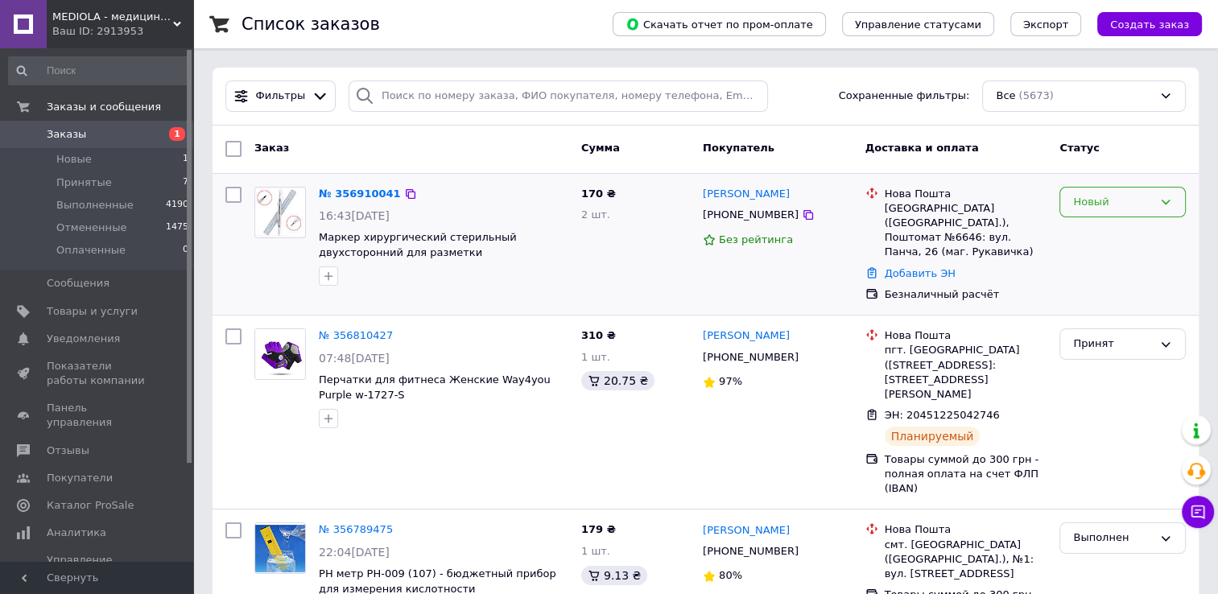
click at [1105, 212] on div "Новый" at bounding box center [1122, 202] width 126 height 31
click at [1101, 233] on li "Принят" at bounding box center [1122, 236] width 125 height 30
drag, startPoint x: 785, startPoint y: 192, endPoint x: 702, endPoint y: 192, distance: 82.9
click at [702, 192] on div "[PERSON_NAME]" at bounding box center [777, 194] width 153 height 19
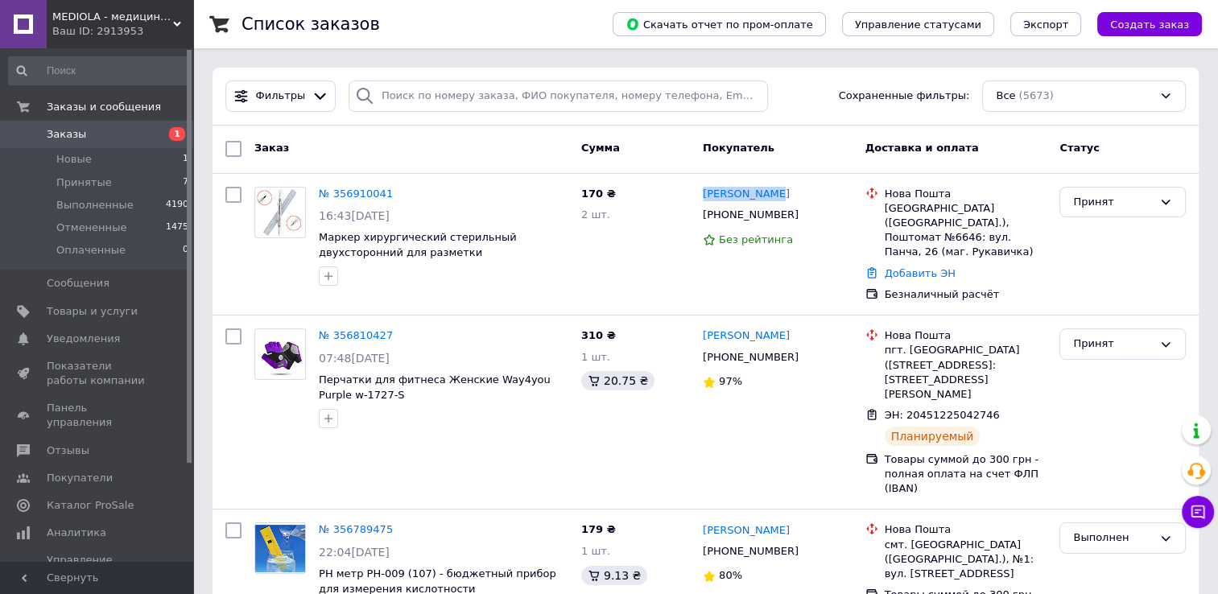
copy link "[PERSON_NAME]"
click at [396, 194] on icon at bounding box center [402, 194] width 13 height 13
drag, startPoint x: 778, startPoint y: 196, endPoint x: 698, endPoint y: 192, distance: 79.8
click at [698, 192] on div "Соломія Ковч +380965695630 Без рейтинга" at bounding box center [777, 244] width 163 height 129
copy link "[PERSON_NAME]"
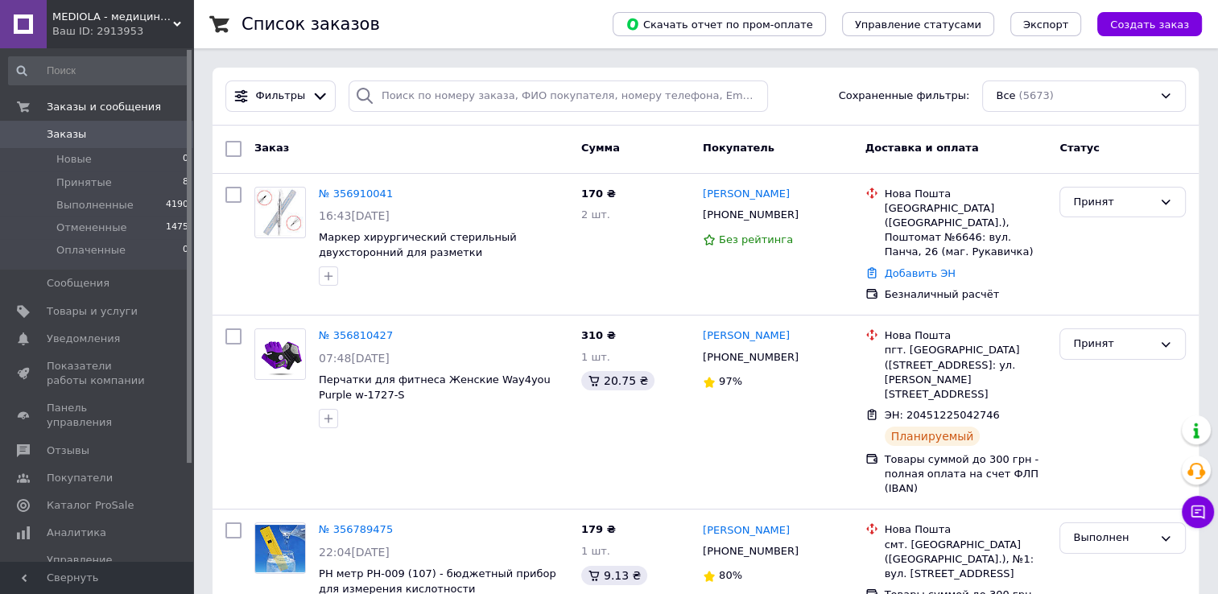
click at [66, 35] on div "Ваш ID: 2913953" at bounding box center [122, 31] width 141 height 14
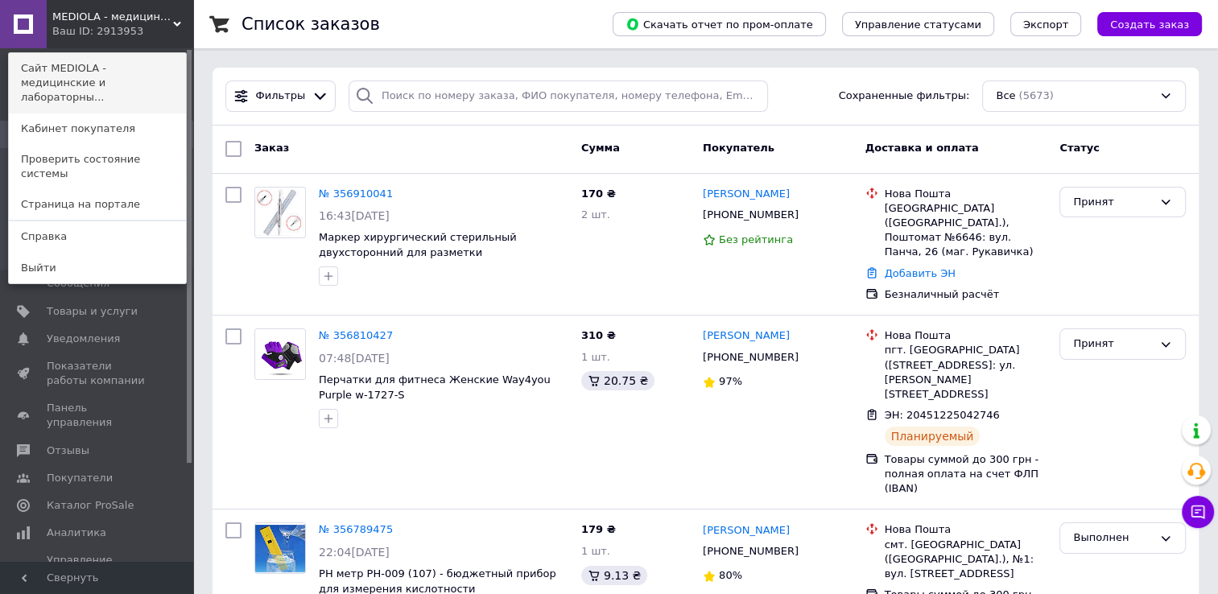
click at [55, 71] on link "Сайт MEDIOLA - медицинские и лабораторны..." at bounding box center [97, 83] width 177 height 60
